Goal: Task Accomplishment & Management: Complete application form

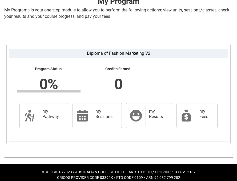
scroll to position [115, 0]
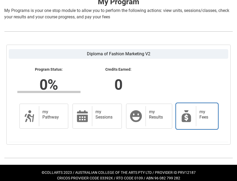
click at [188, 114] on icon at bounding box center [186, 116] width 13 height 13
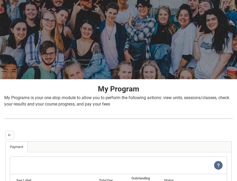
scroll to position [0, 0]
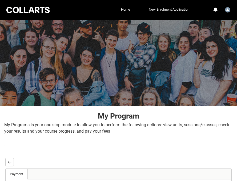
click at [183, 7] on link "New Enrolment Application" at bounding box center [168, 10] width 43 height 8
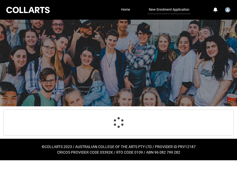
select select "Citizenship.1"
select select "Heard_About_Collarts_Picklist.Word of mouth"
select select "Country_Choice.1101"
select select "P_Contact_Time_Morning"
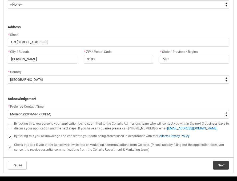
scroll to position [352, 0]
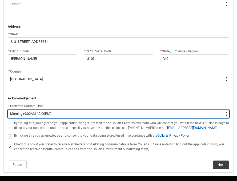
click at [169, 111] on select "--None-- Morning (9:00AM-12:00PM) Afternoon (12:00PM-5:00PM)" at bounding box center [118, 114] width 221 height 9
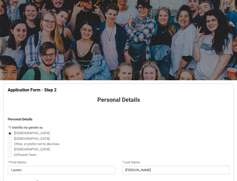
scroll to position [0, 0]
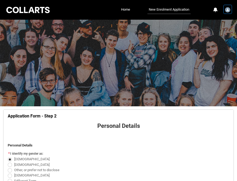
click at [228, 10] on img "User Profile Student.lmcinto.20253385" at bounding box center [227, 9] width 5 height 5
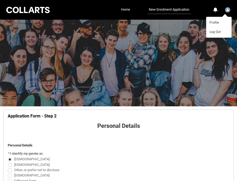
click at [129, 10] on link "Home" at bounding box center [126, 10] width 12 height 8
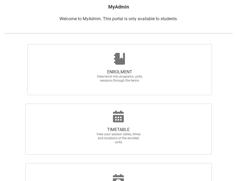
scroll to position [109, 0]
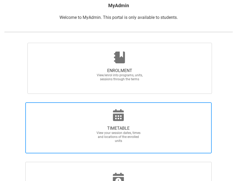
click at [137, 131] on span "View your session dates, times and locations of the enrolled units" at bounding box center [118, 137] width 47 height 12
click at [2, 103] on input "TIMETABLE View your session dates, times and locations of the enrolled units" at bounding box center [2, 102] width 0 height 0
radio input "true"
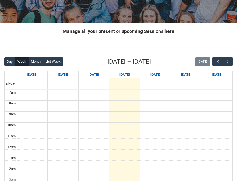
scroll to position [78, 0]
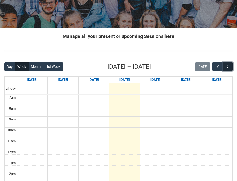
click at [226, 67] on span "button" at bounding box center [227, 66] width 5 height 5
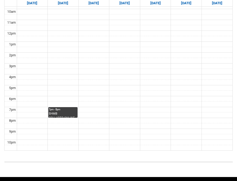
scroll to position [214, 0]
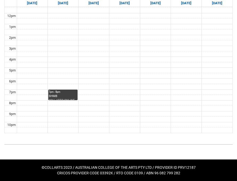
click at [70, 95] on div "SHMB COLLARTS:ONLINE Introduction to Marketing and Branding STAGE 1 | Online | …" at bounding box center [63, 97] width 28 height 6
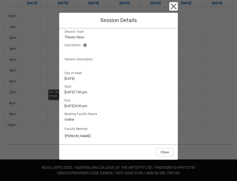
scroll to position [39, 0]
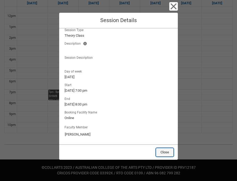
click at [170, 150] on button "Close" at bounding box center [165, 152] width 18 height 9
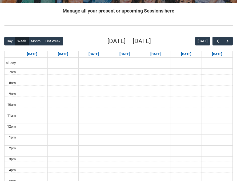
scroll to position [74, 0]
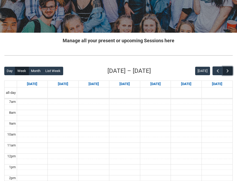
click at [228, 72] on span "button" at bounding box center [227, 70] width 5 height 5
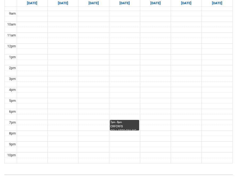
scroll to position [184, 0]
click at [124, 123] on div "7pm - 8pm" at bounding box center [124, 122] width 28 height 4
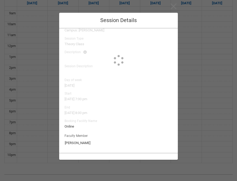
type input "[PERSON_NAME]"
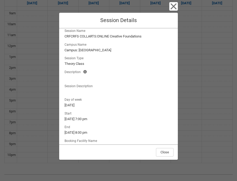
scroll to position [5, 0]
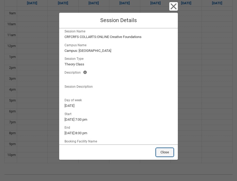
click at [164, 153] on button "Close" at bounding box center [165, 152] width 18 height 9
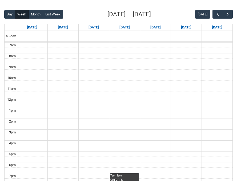
scroll to position [110, 0]
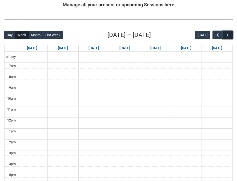
click at [226, 36] on span "button" at bounding box center [227, 35] width 5 height 5
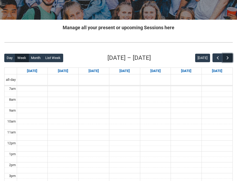
scroll to position [79, 0]
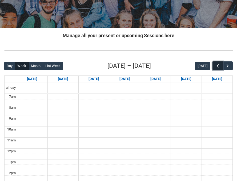
click at [216, 66] on span "button" at bounding box center [217, 65] width 5 height 5
click at [40, 65] on button "Month" at bounding box center [36, 66] width 15 height 9
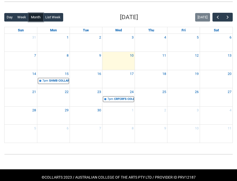
scroll to position [137, 0]
